Goal: Information Seeking & Learning: Learn about a topic

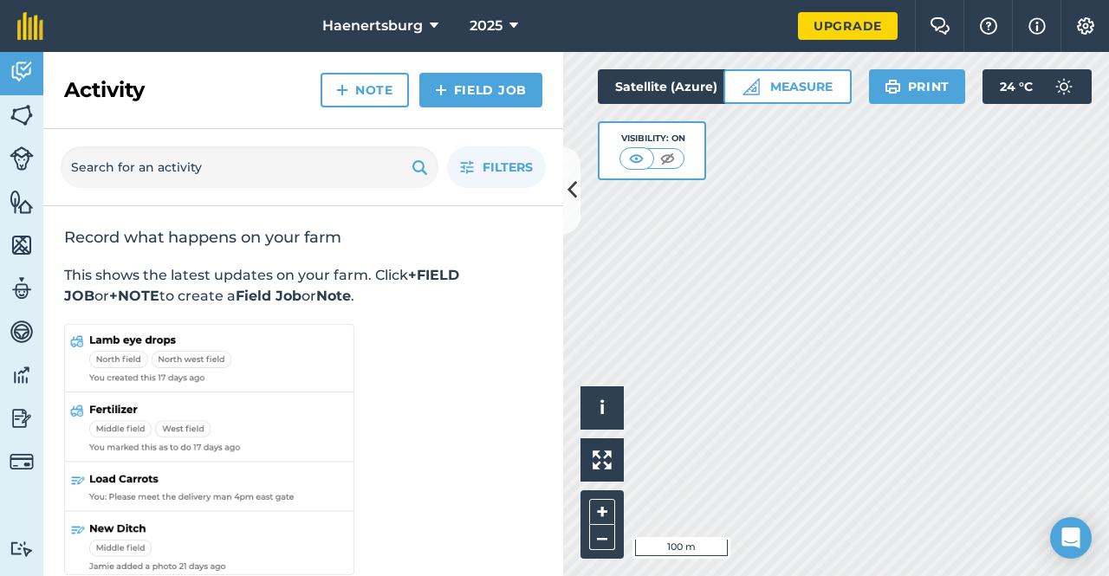
click at [571, 185] on icon at bounding box center [573, 190] width 10 height 30
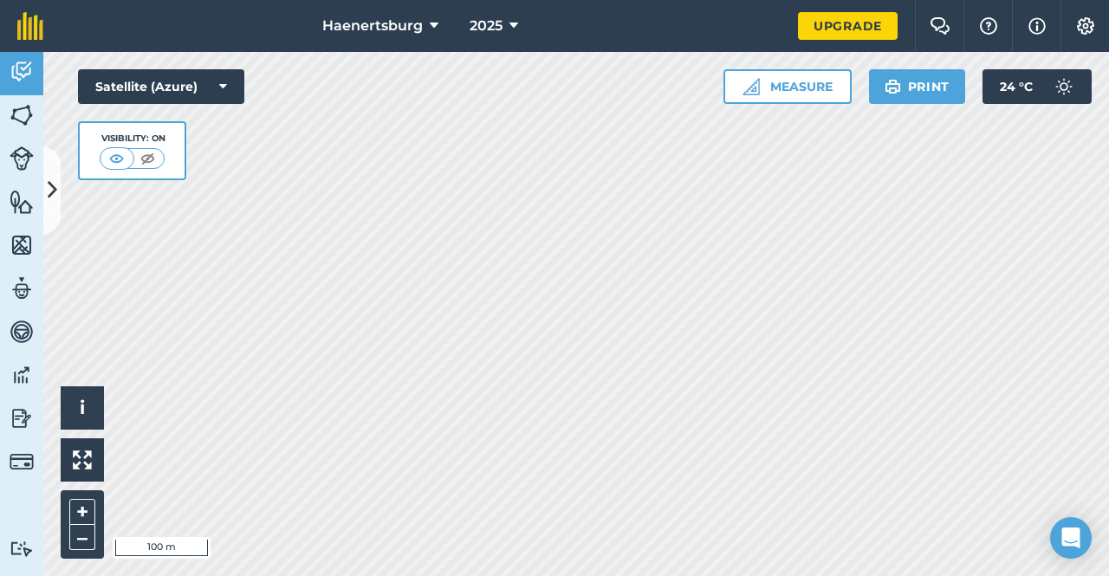
click at [416, 34] on span "Haenertsburg" at bounding box center [372, 26] width 101 height 21
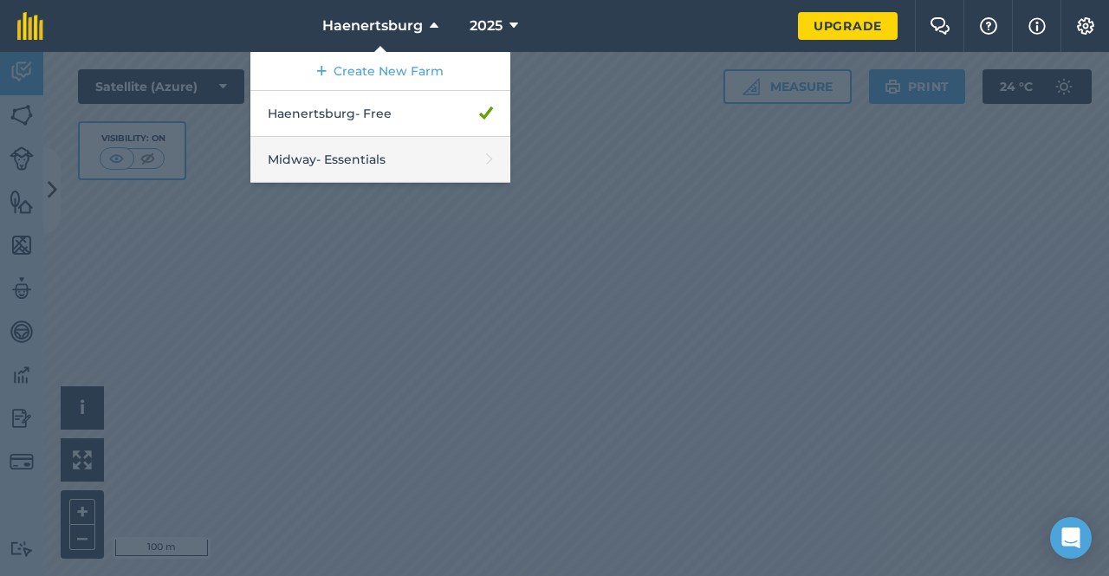
click at [369, 145] on link "Midway - Essentials" at bounding box center [380, 160] width 260 height 46
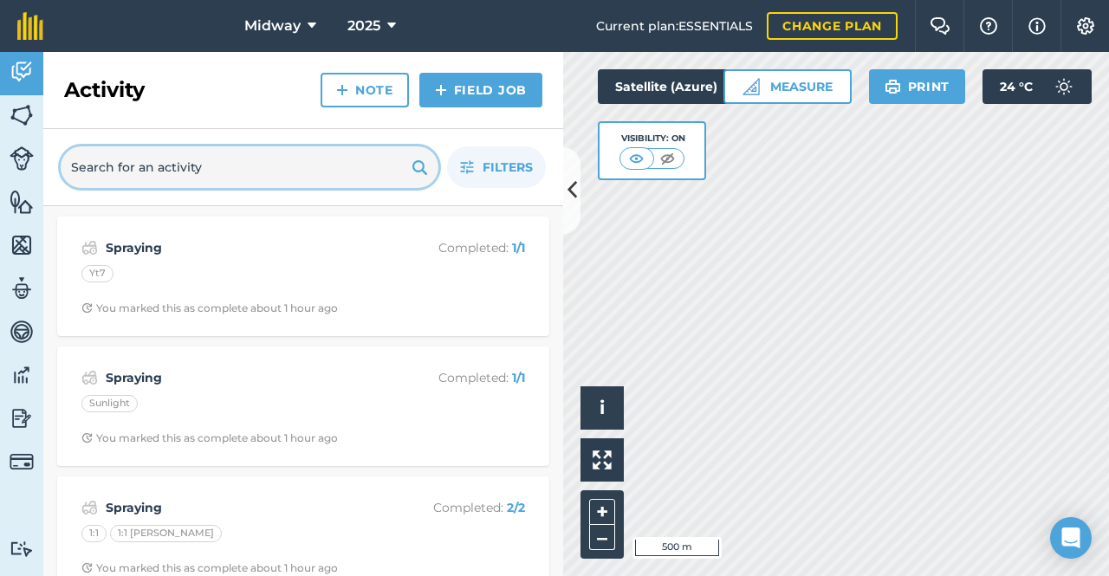
click at [349, 157] on input "text" at bounding box center [250, 167] width 378 height 42
type input "spraying"
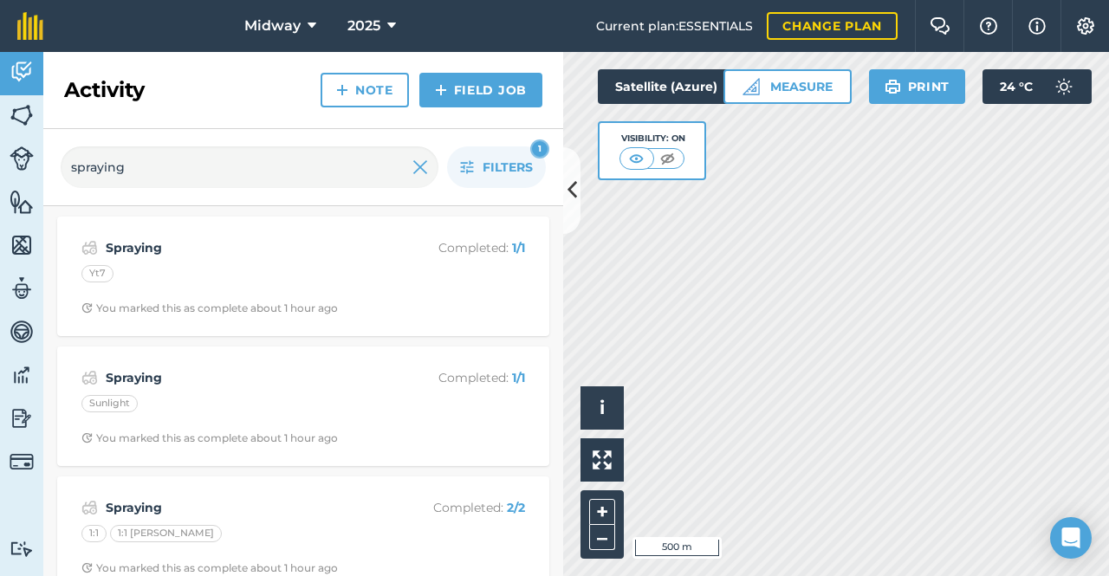
click at [230, 280] on div "Yt7" at bounding box center [303, 276] width 444 height 23
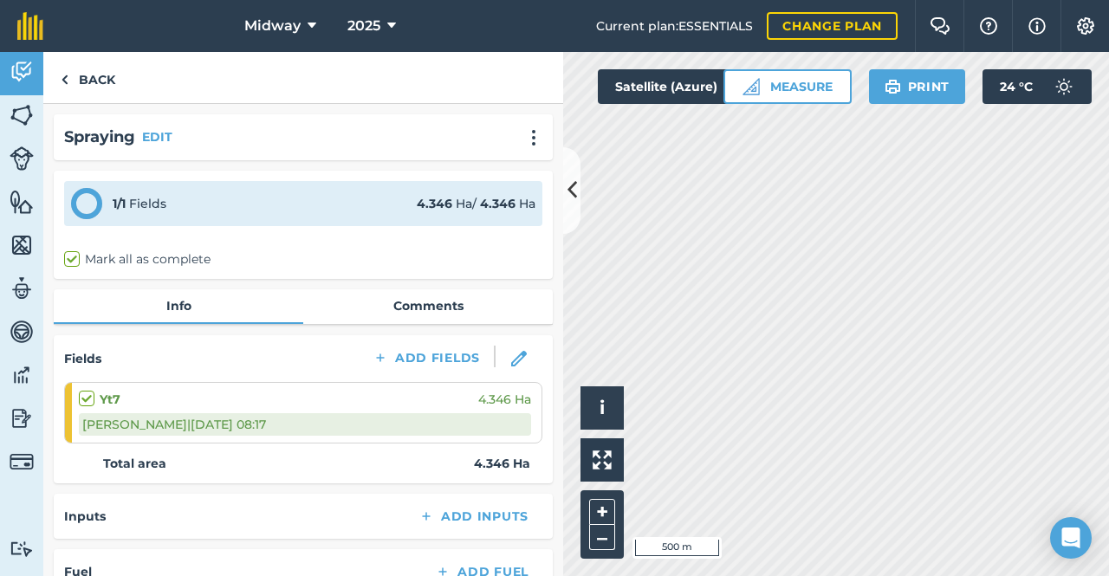
click at [359, 314] on link "Comments" at bounding box center [428, 305] width 250 height 33
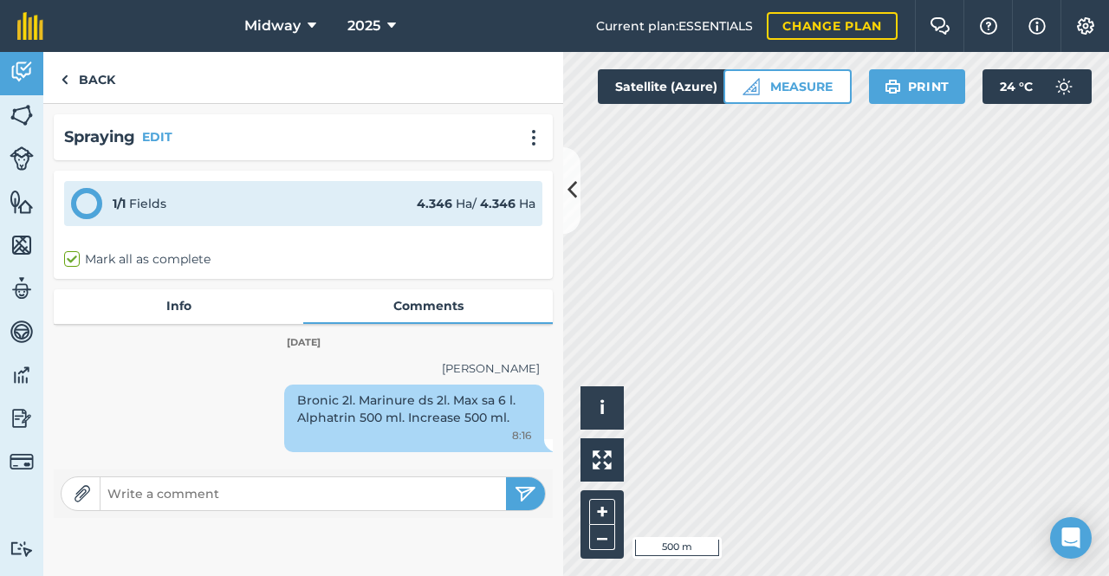
click at [229, 302] on link "Info" at bounding box center [179, 305] width 250 height 33
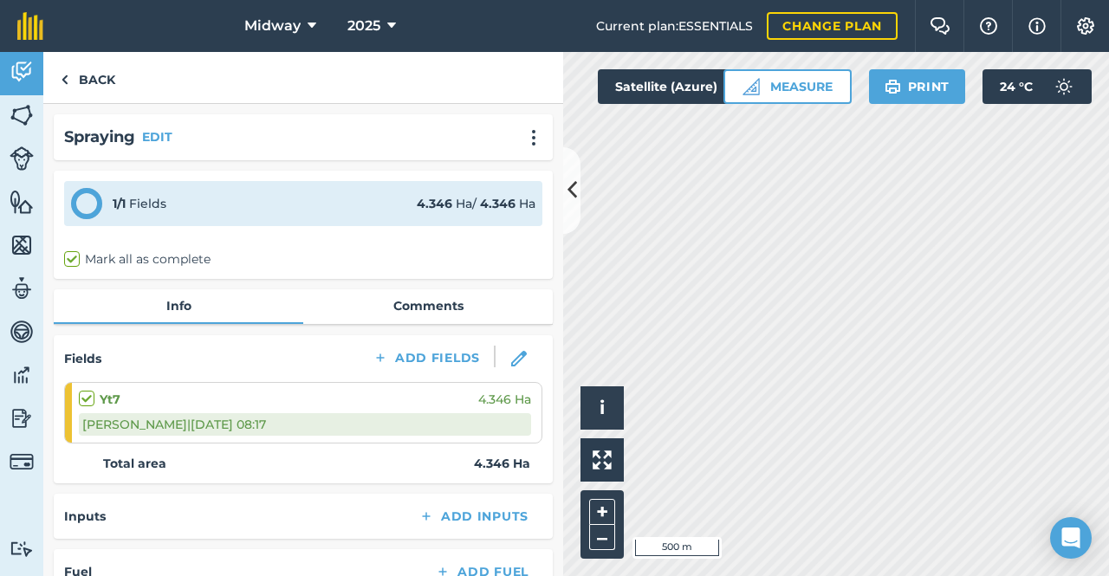
click at [406, 310] on link "Comments" at bounding box center [428, 305] width 250 height 33
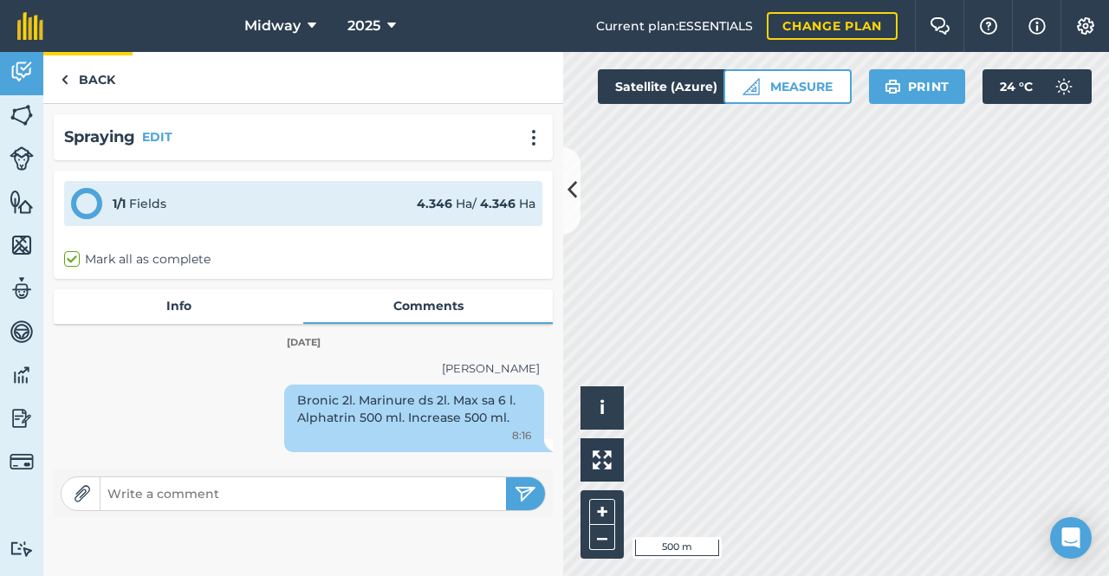
click at [81, 77] on link "Back" at bounding box center [87, 77] width 89 height 51
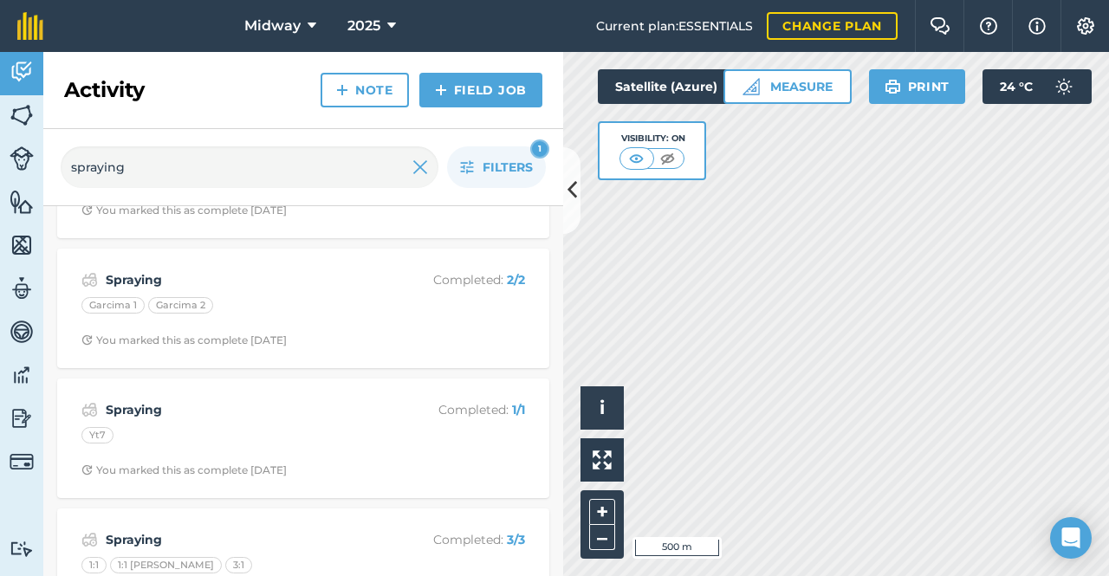
scroll to position [1898, 0]
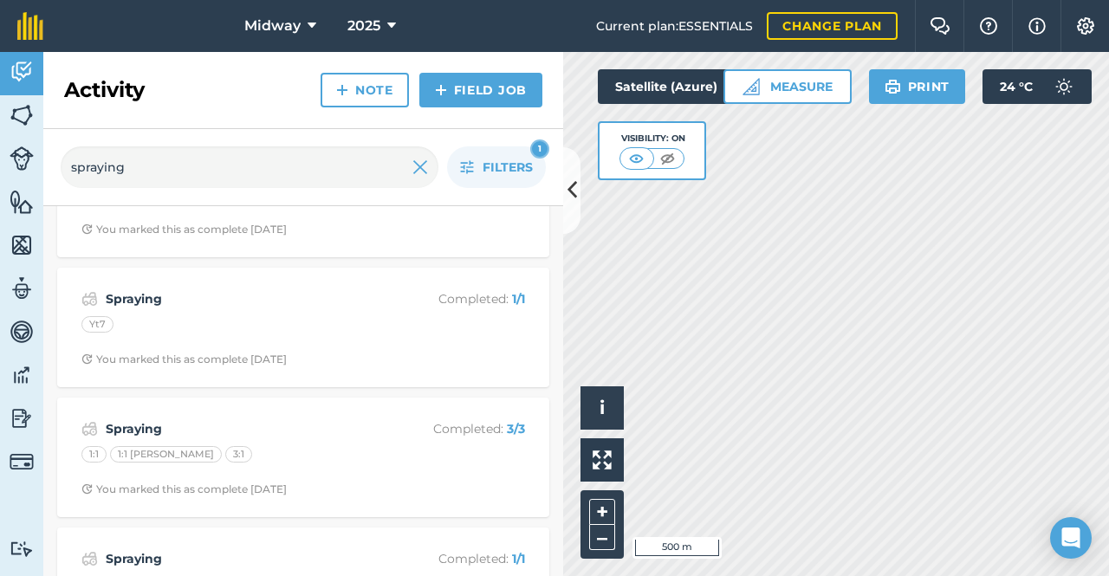
click at [211, 354] on div "Spraying Completed : 1 / 1 Yt7 You marked this as complete [DATE]" at bounding box center [303, 327] width 471 height 99
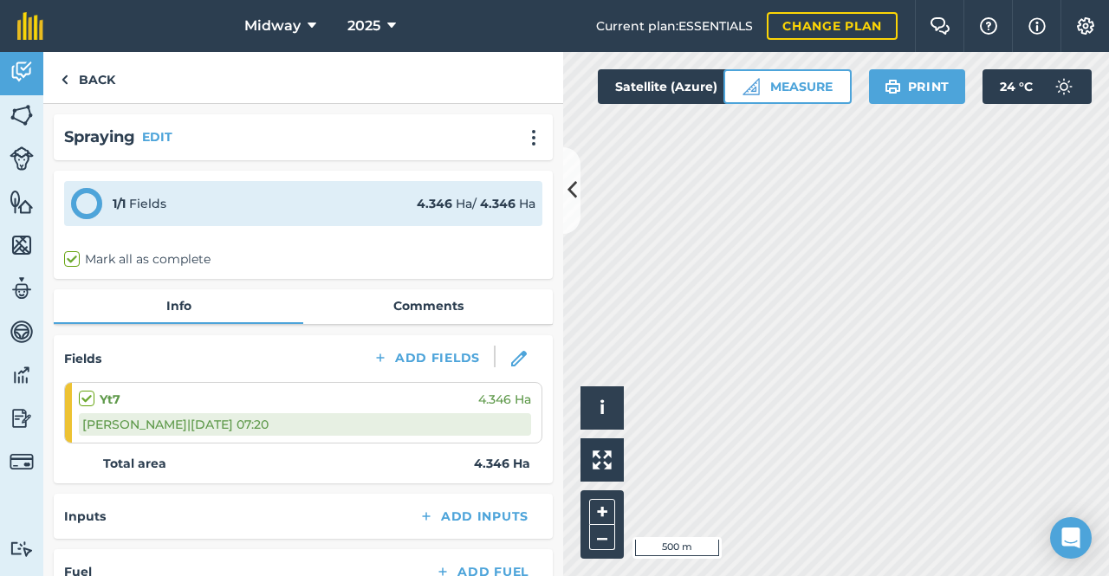
click at [402, 302] on link "Comments" at bounding box center [428, 305] width 250 height 33
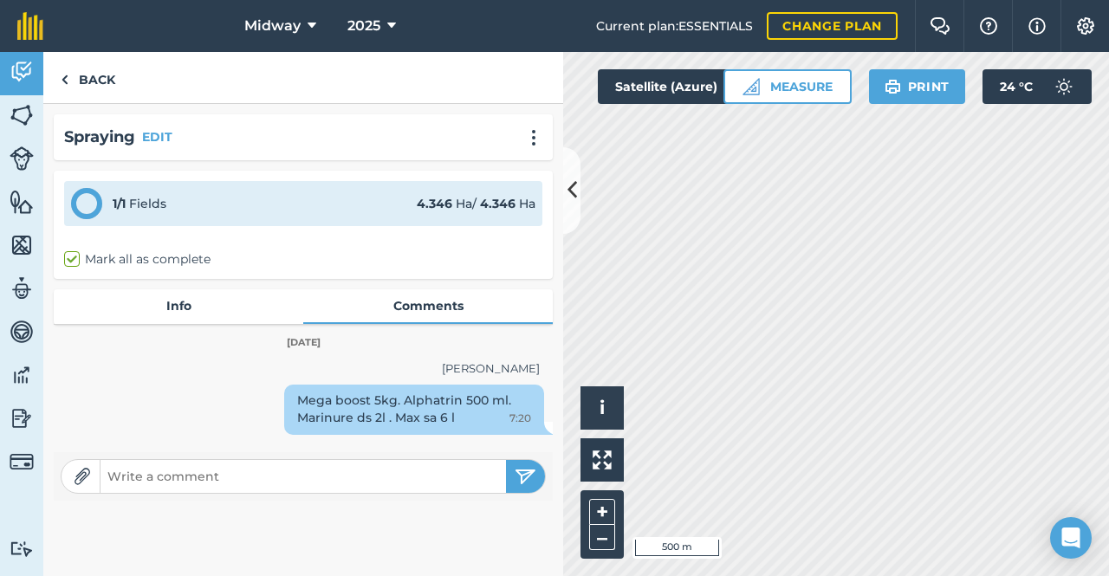
click at [194, 309] on link "Info" at bounding box center [179, 305] width 250 height 33
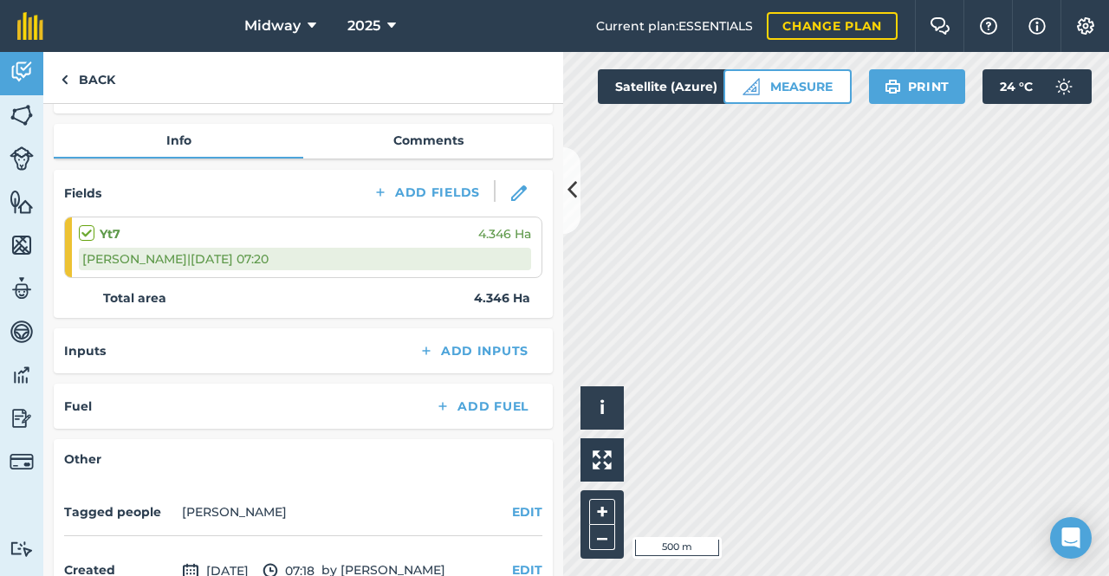
scroll to position [169, 0]
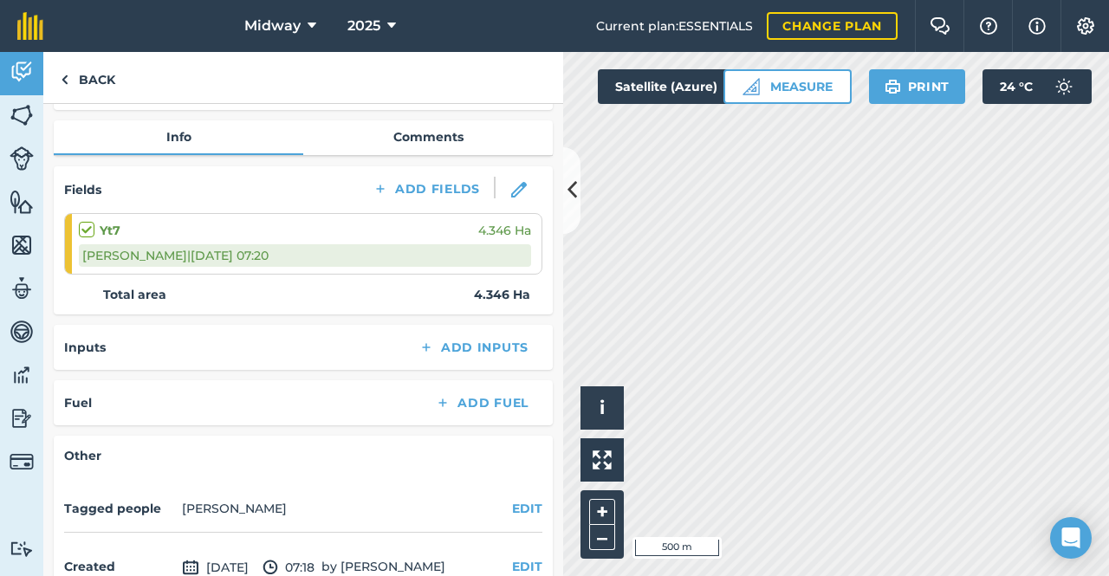
click at [406, 143] on link "Comments" at bounding box center [428, 136] width 250 height 33
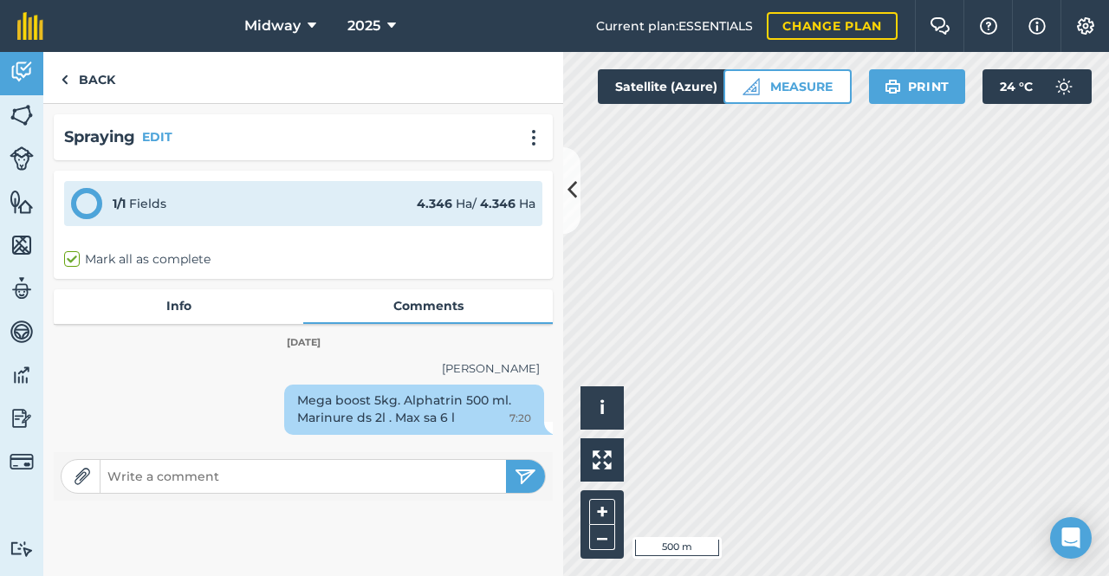
click at [919, 77] on button "Print" at bounding box center [917, 86] width 97 height 35
click at [174, 290] on link "Info" at bounding box center [179, 305] width 250 height 33
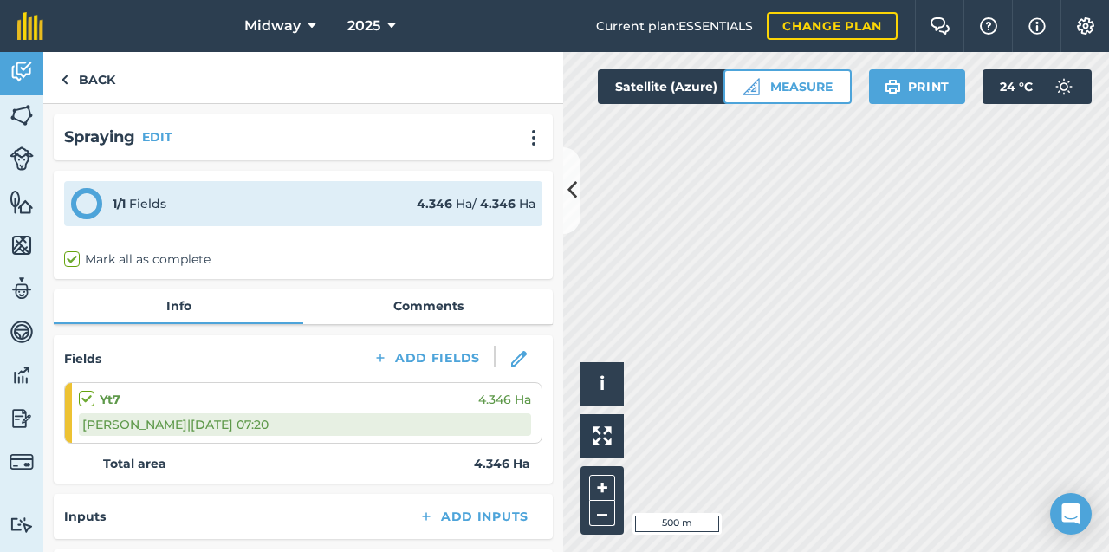
click at [310, 27] on icon at bounding box center [312, 26] width 9 height 21
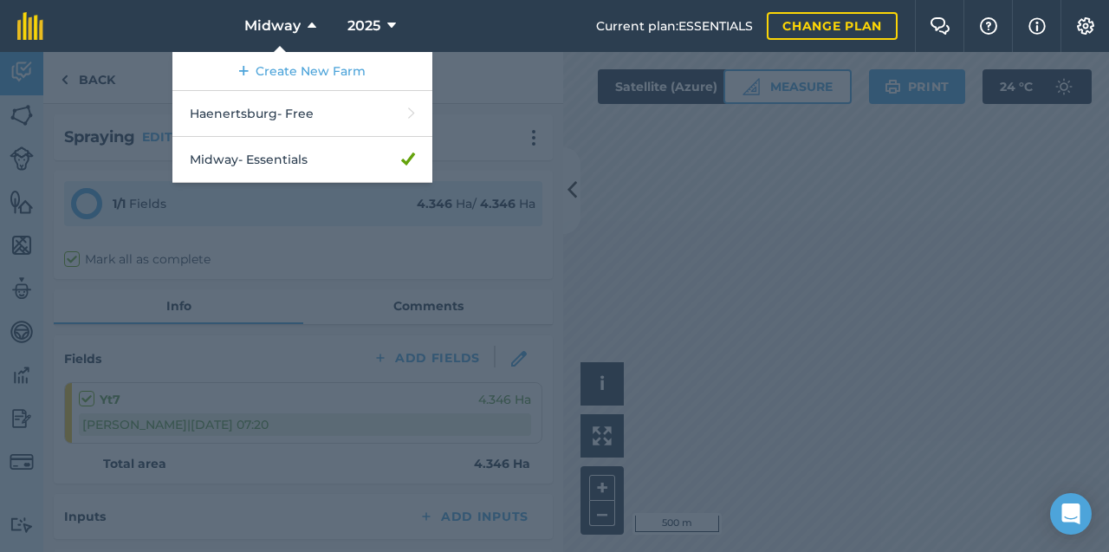
click at [310, 27] on icon at bounding box center [312, 26] width 9 height 21
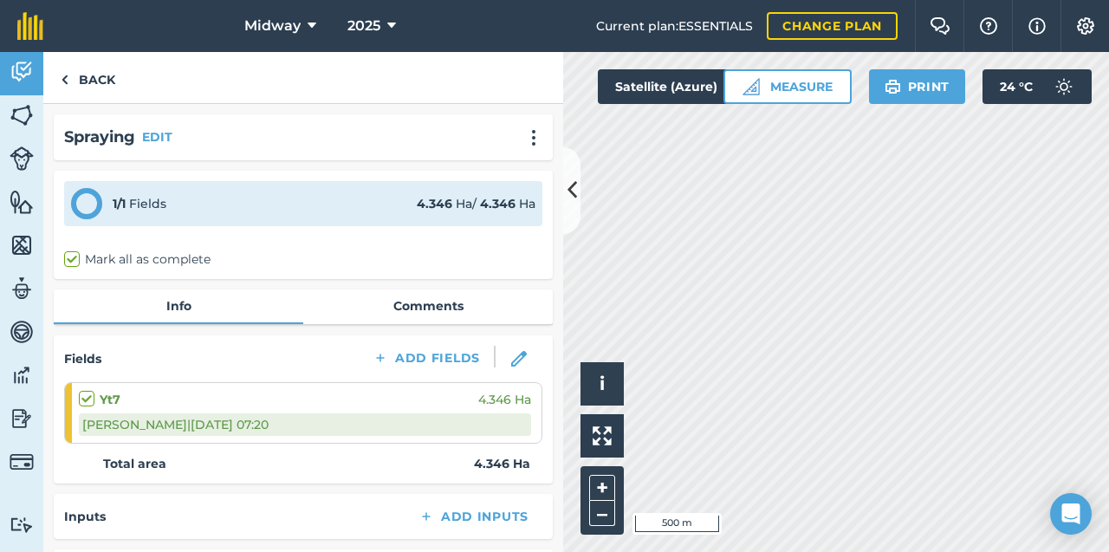
click at [165, 300] on link "Info" at bounding box center [179, 305] width 250 height 33
click at [451, 304] on link "Comments" at bounding box center [428, 305] width 250 height 33
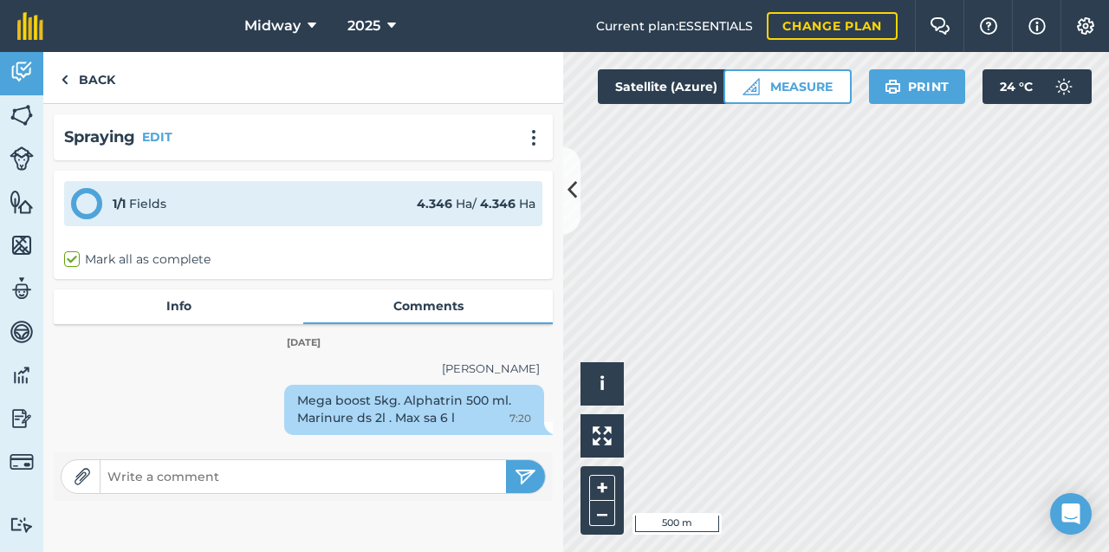
click at [182, 311] on link "Info" at bounding box center [179, 305] width 250 height 33
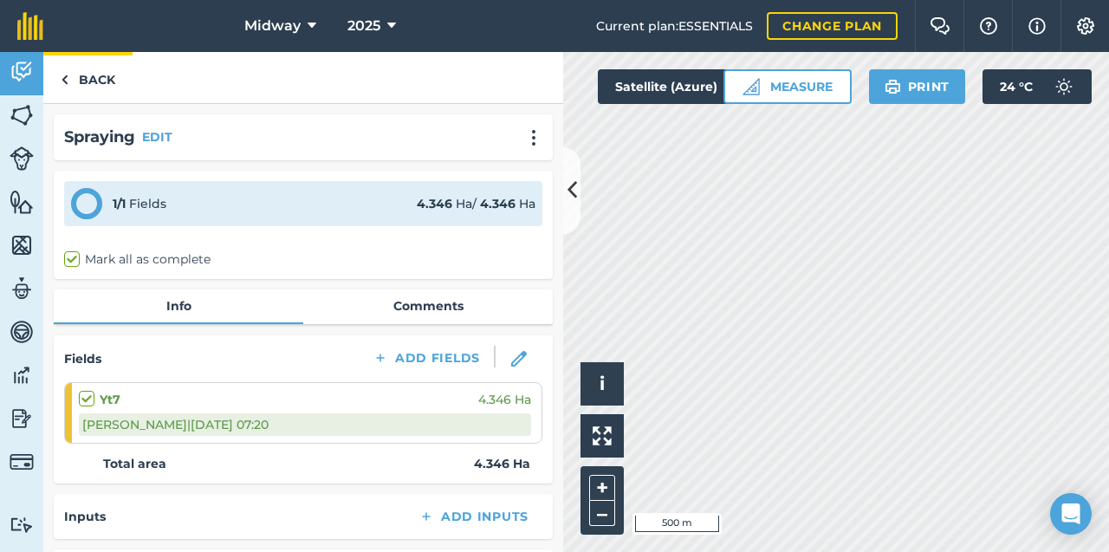
click at [65, 78] on img at bounding box center [65, 79] width 8 height 21
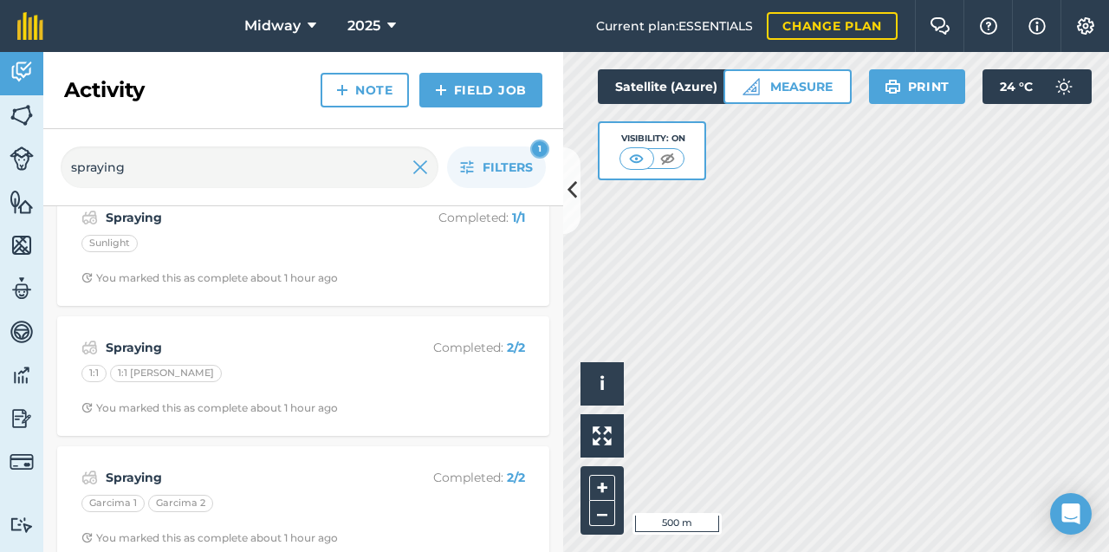
scroll to position [172, 0]
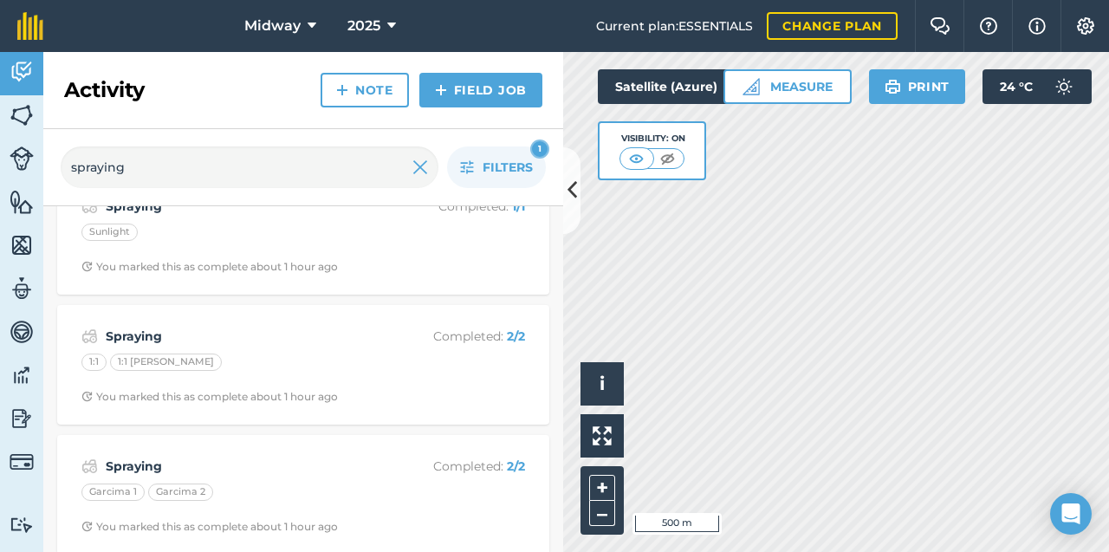
click at [132, 337] on strong "Spraying" at bounding box center [243, 336] width 275 height 19
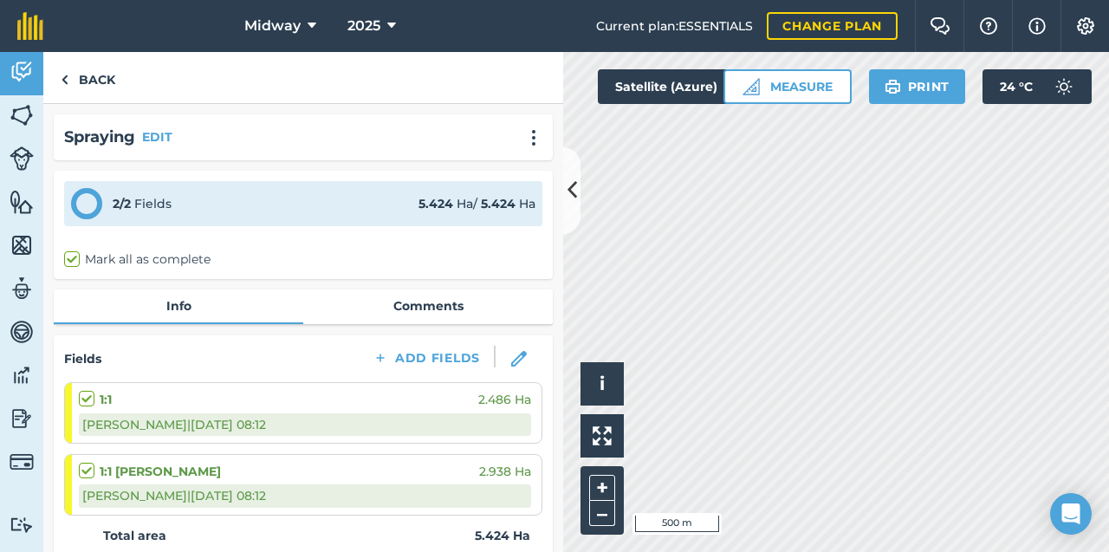
click at [447, 303] on link "Comments" at bounding box center [428, 305] width 250 height 33
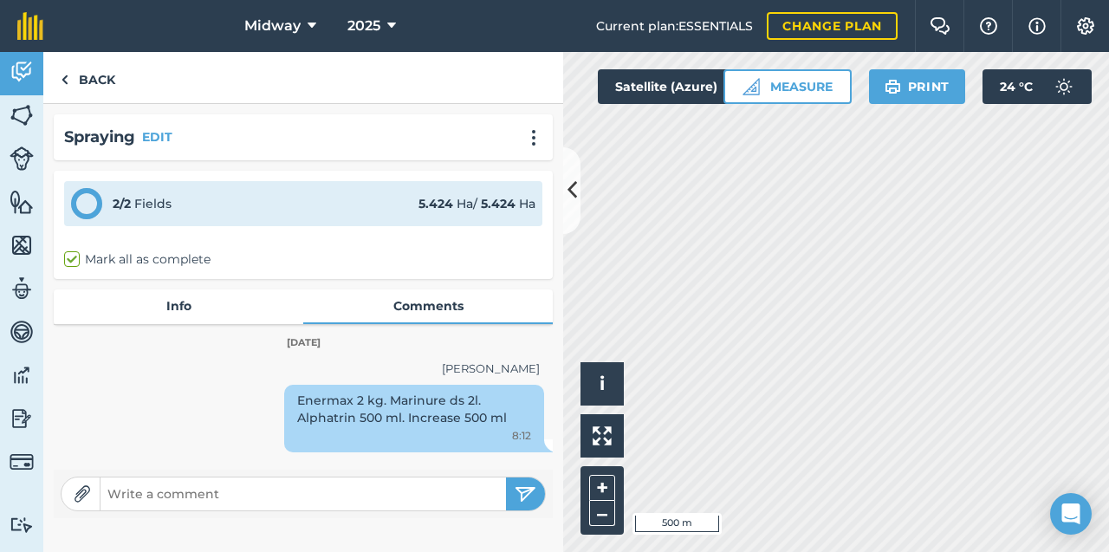
click at [167, 310] on link "Info" at bounding box center [179, 305] width 250 height 33
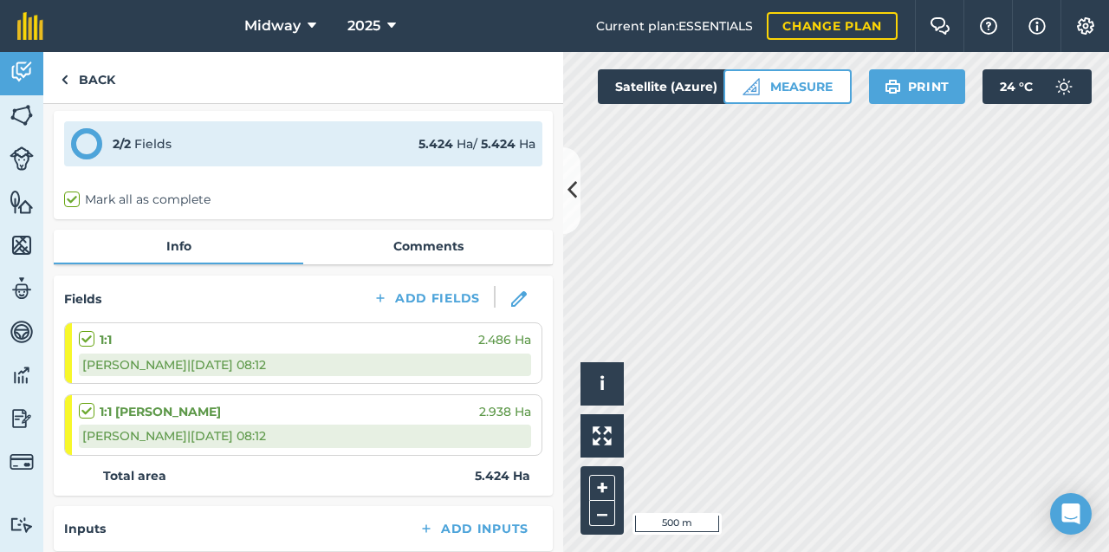
scroll to position [72, 0]
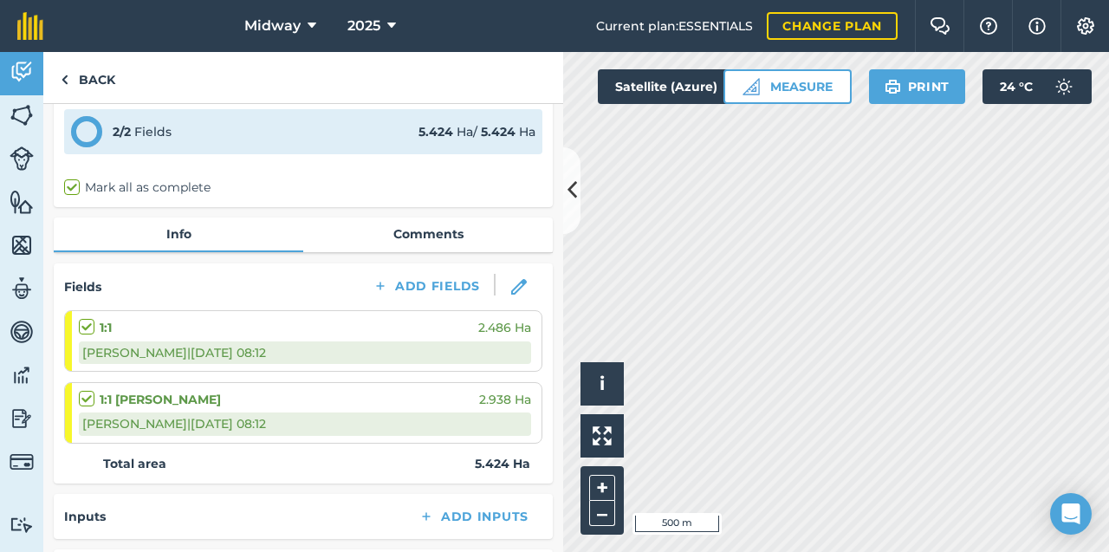
click at [435, 234] on link "Comments" at bounding box center [428, 233] width 250 height 33
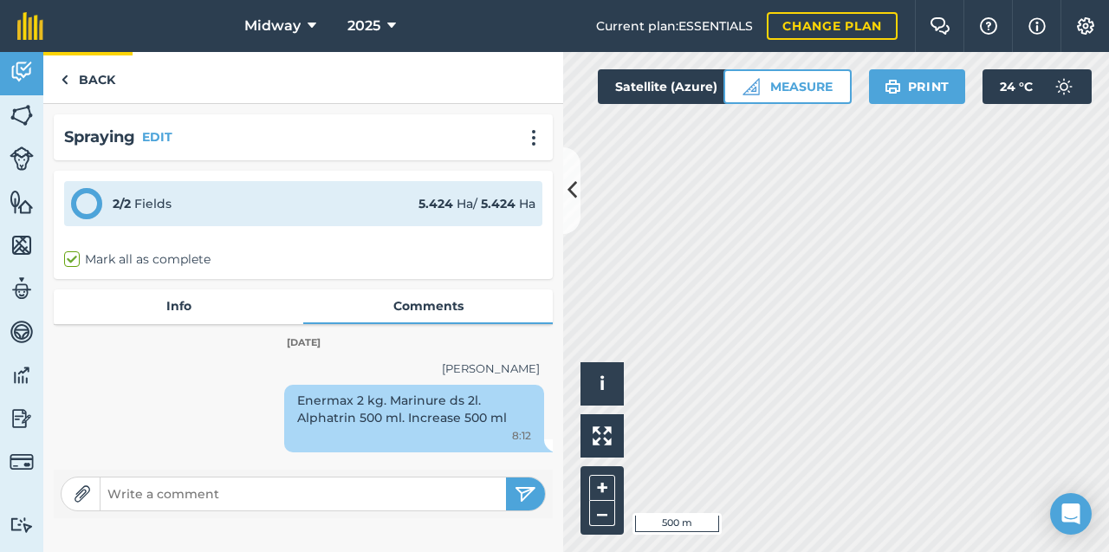
click at [66, 78] on img at bounding box center [65, 79] width 8 height 21
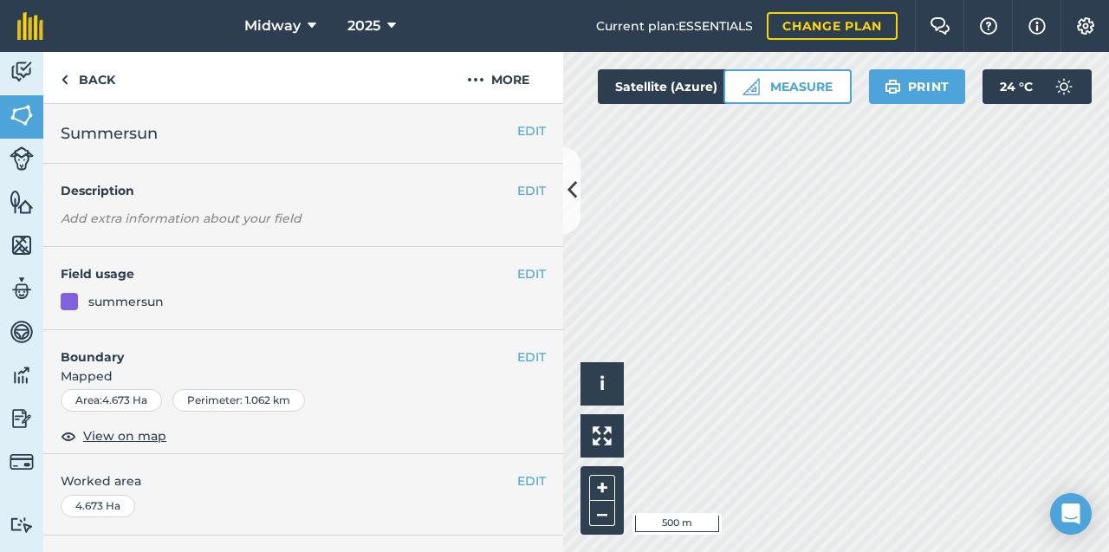
click at [119, 134] on span "Summersun" at bounding box center [109, 133] width 97 height 24
click at [100, 191] on h4 "Description" at bounding box center [303, 190] width 485 height 19
click at [102, 273] on h4 "Field usage" at bounding box center [289, 273] width 457 height 19
click at [103, 80] on link "Back" at bounding box center [87, 77] width 89 height 51
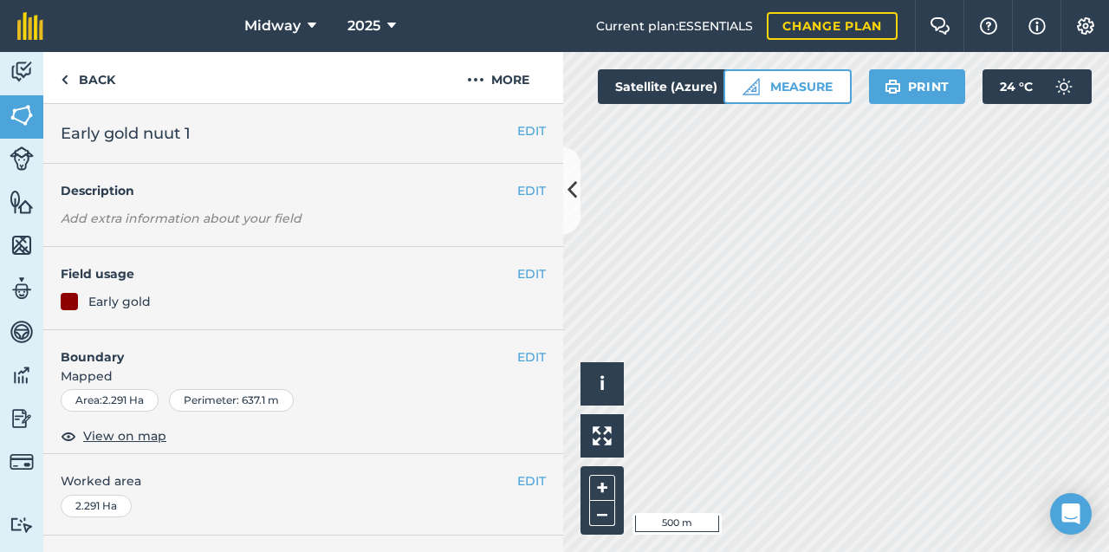
click at [108, 138] on span "Early gold nuut 1" at bounding box center [126, 133] width 130 height 24
click at [186, 201] on div "EDIT Description Add extra information about your field" at bounding box center [303, 205] width 520 height 83
click at [134, 288] on div "EDIT Field usage Early gold" at bounding box center [303, 288] width 520 height 83
click at [69, 413] on div "Area : 2.291 Ha Perimeter : 637.1 m" at bounding box center [303, 403] width 520 height 29
click at [93, 131] on span "Early gold nuut 1" at bounding box center [126, 133] width 130 height 24
